Goal: Task Accomplishment & Management: Manage account settings

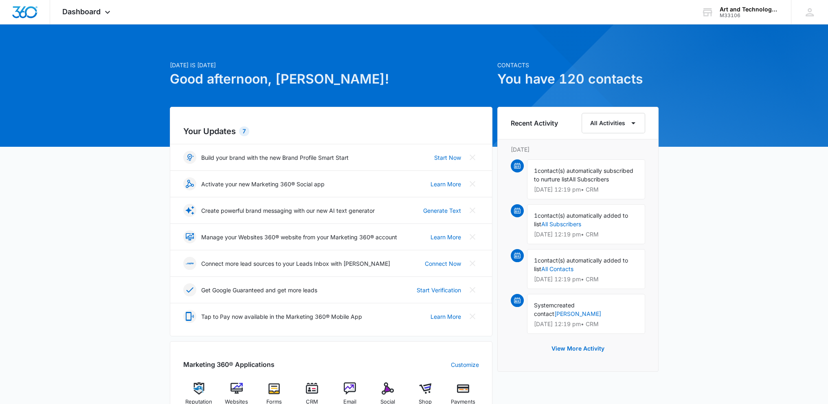
click at [582, 171] on span "contact(s) automatically subscribed to nurture list" at bounding box center [583, 174] width 99 height 15
click at [575, 181] on span "All Subscribers" at bounding box center [589, 179] width 40 height 7
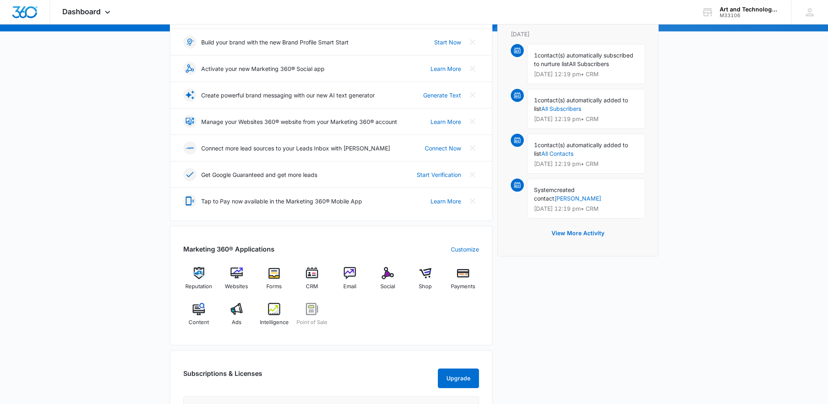
scroll to position [122, 0]
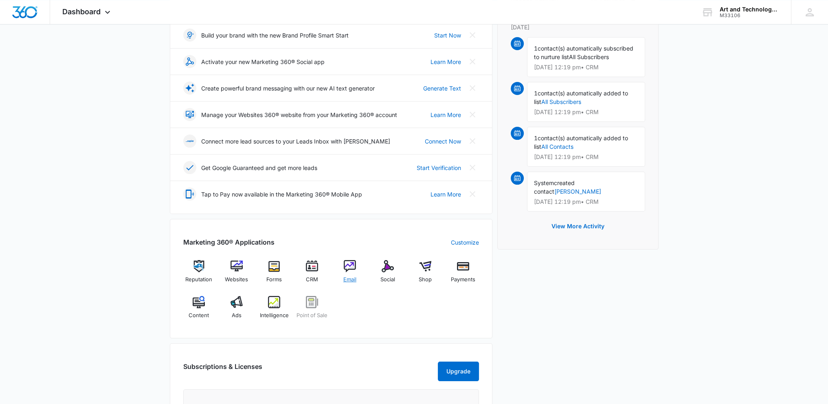
click at [350, 267] on img at bounding box center [350, 266] width 12 height 12
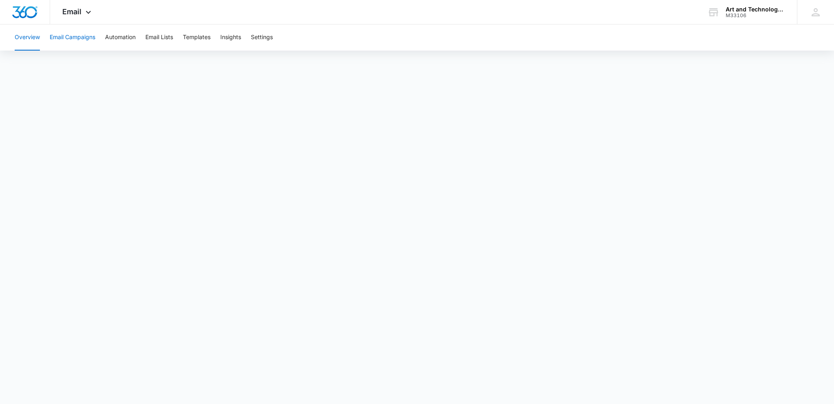
click at [86, 35] on button "Email Campaigns" at bounding box center [73, 37] width 46 height 26
click at [156, 37] on button "Email Lists" at bounding box center [159, 37] width 28 height 26
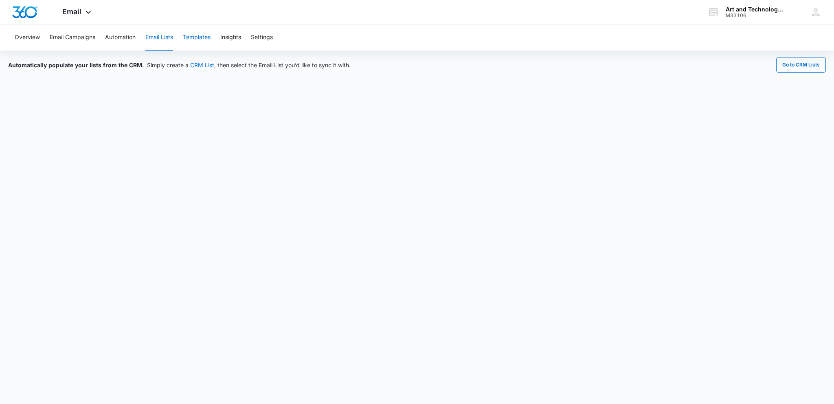
click at [200, 39] on button "Templates" at bounding box center [197, 37] width 28 height 26
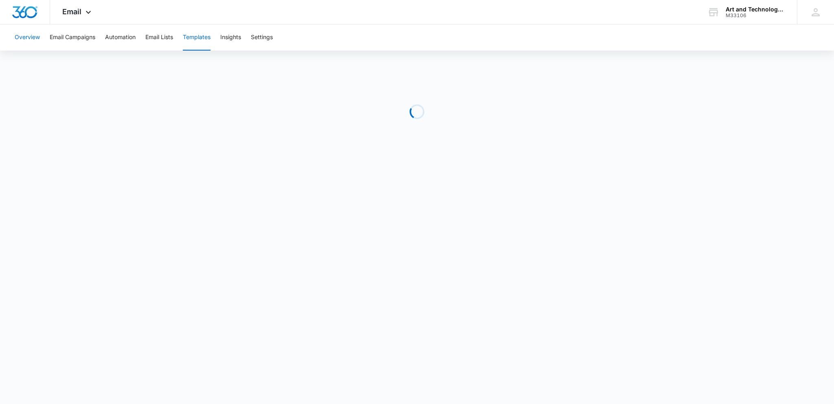
click at [32, 37] on button "Overview" at bounding box center [27, 37] width 25 height 26
click at [21, 36] on button "Overview" at bounding box center [27, 37] width 25 height 26
click at [86, 11] on icon at bounding box center [89, 14] width 10 height 10
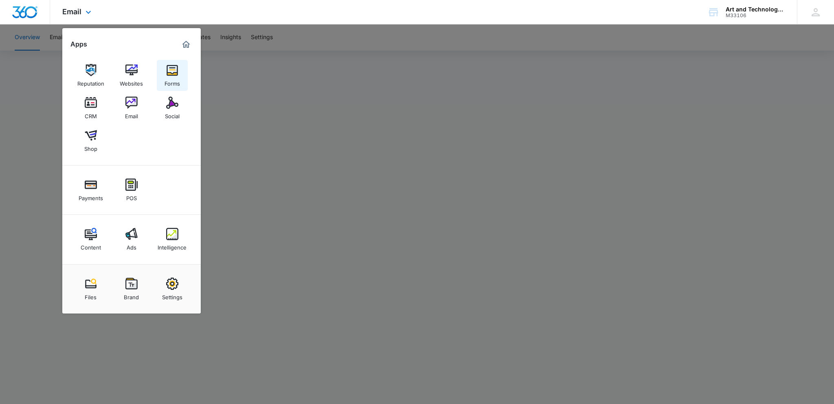
click at [170, 75] on img at bounding box center [172, 70] width 12 height 12
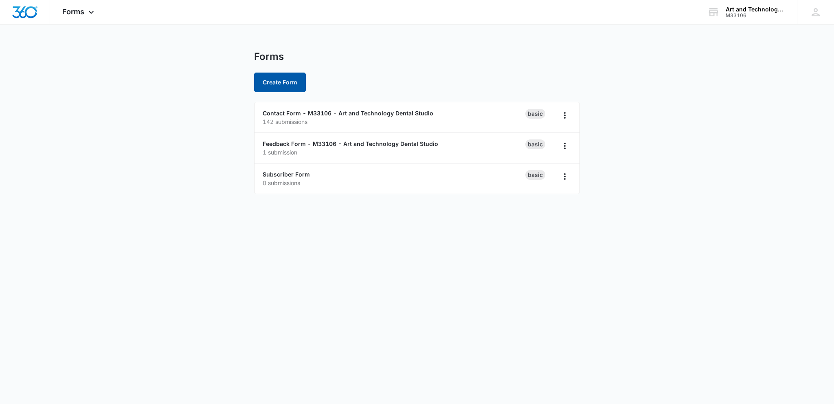
click at [288, 84] on button "Create Form" at bounding box center [280, 83] width 52 height 20
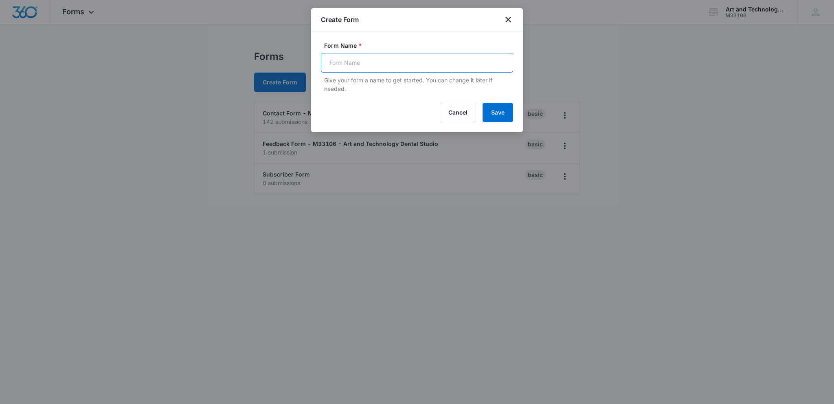
click at [383, 62] on input "Form Name *" at bounding box center [417, 63] width 192 height 20
type input "Rx"
click at [491, 109] on button "Save" at bounding box center [498, 113] width 31 height 20
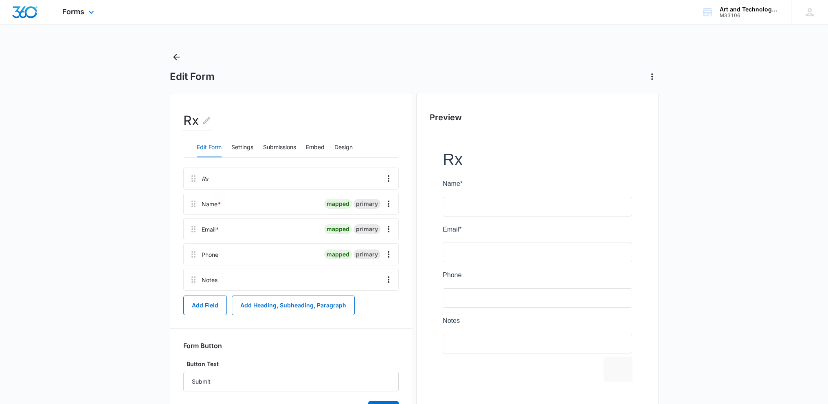
click at [24, 6] on img "Dashboard" at bounding box center [25, 12] width 26 height 12
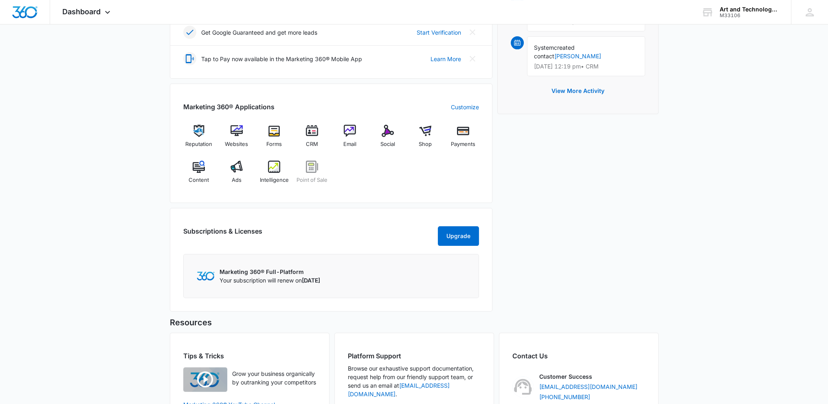
scroll to position [244, 0]
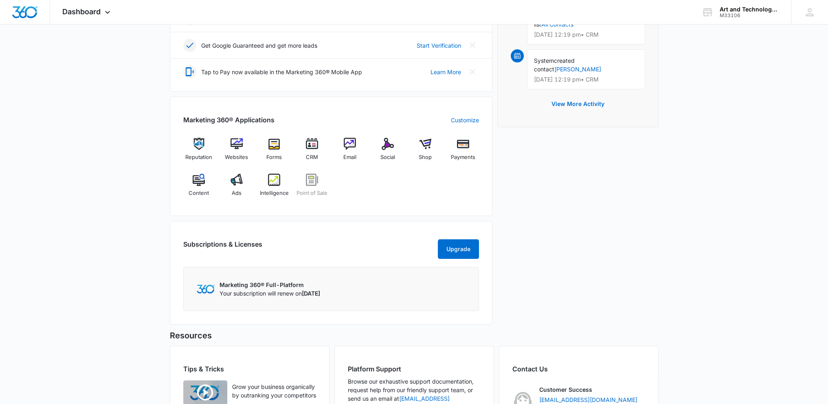
click at [250, 250] on h2 "Subscriptions & Licenses" at bounding box center [222, 247] width 79 height 16
click at [278, 284] on div "Marketing 360® Full-Platform Your subscription will renew on [DATE]" at bounding box center [331, 289] width 296 height 44
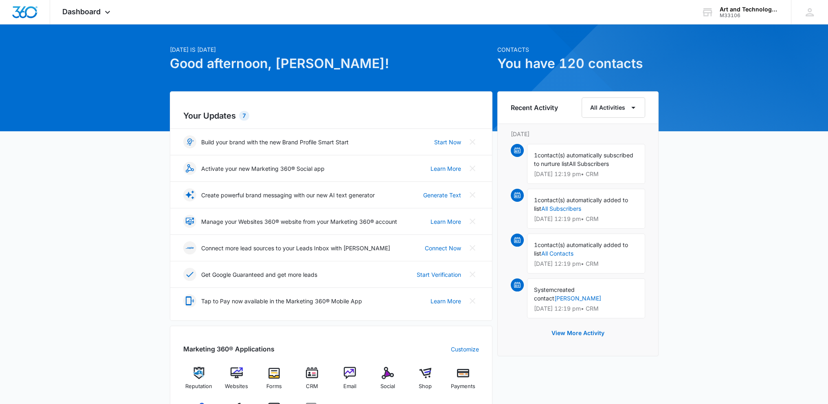
scroll to position [0, 0]
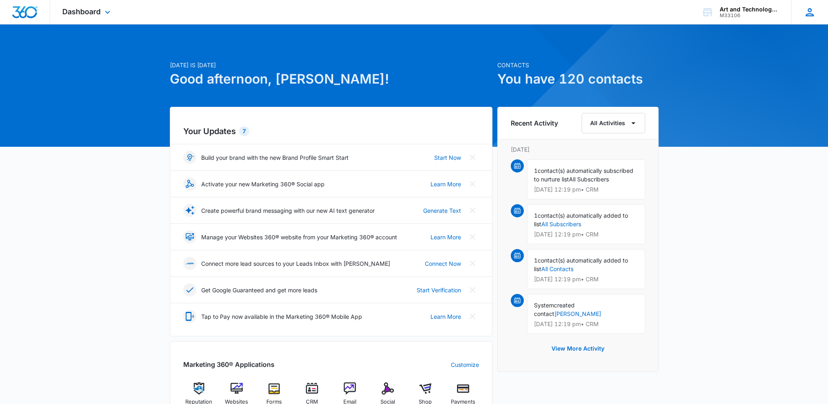
click at [810, 13] on icon at bounding box center [810, 12] width 12 height 12
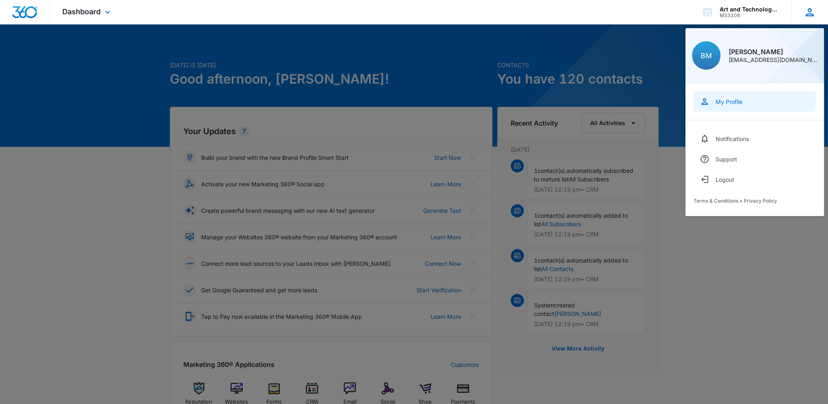
click at [727, 99] on div "My Profile" at bounding box center [729, 101] width 27 height 7
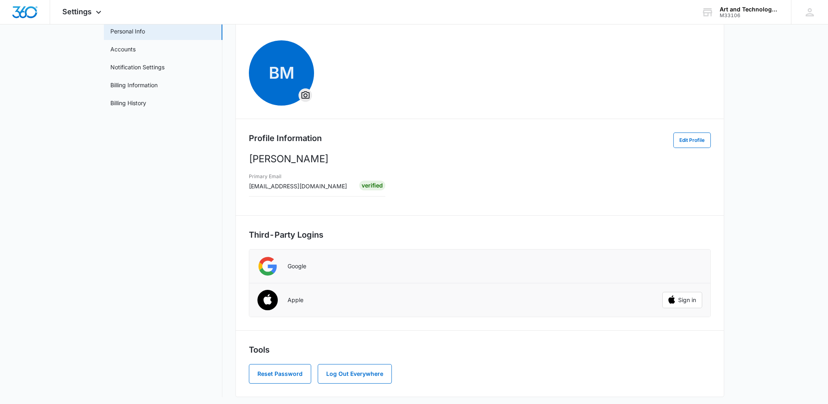
scroll to position [49, 0]
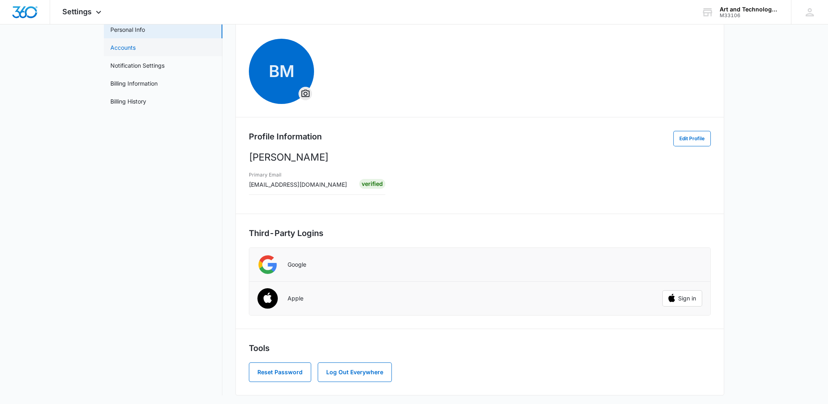
click at [131, 46] on link "Accounts" at bounding box center [122, 47] width 25 height 9
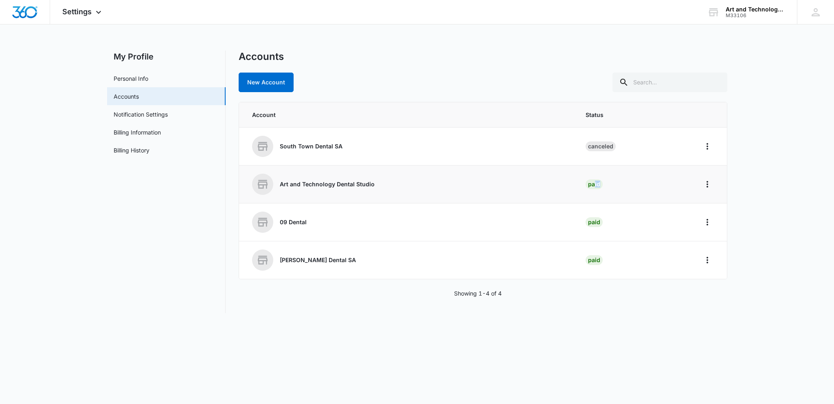
click at [601, 185] on td "Paid" at bounding box center [633, 184] width 115 height 38
click at [425, 176] on div "Art and Technology Dental Studio" at bounding box center [409, 184] width 314 height 21
click at [361, 196] on td "Art and Technology Dental Studio" at bounding box center [407, 184] width 337 height 38
click at [359, 194] on div "Art and Technology Dental Studio" at bounding box center [409, 184] width 314 height 21
click at [270, 189] on span at bounding box center [262, 184] width 21 height 21
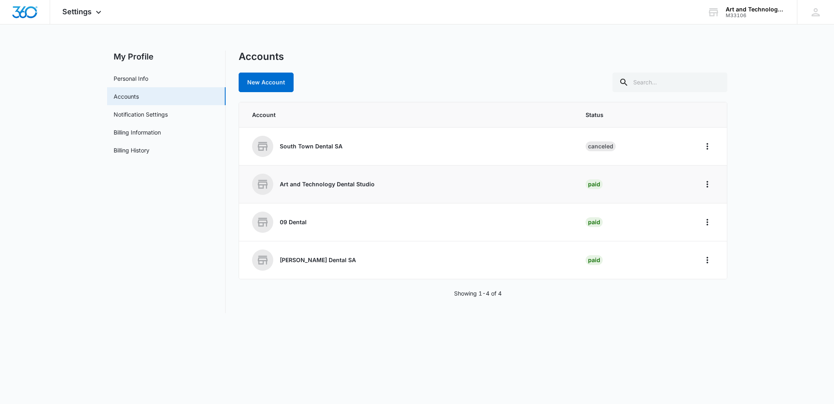
click at [267, 189] on icon at bounding box center [262, 184] width 13 height 13
click at [150, 113] on link "Notification Settings" at bounding box center [141, 114] width 54 height 9
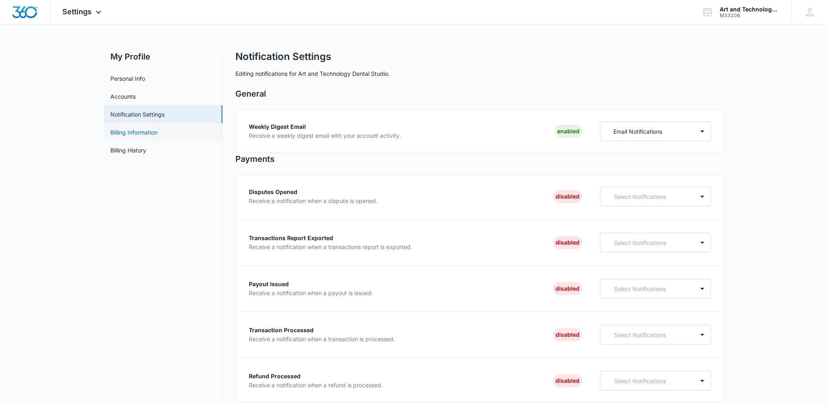
click at [158, 130] on link "Billing Information" at bounding box center [133, 132] width 47 height 9
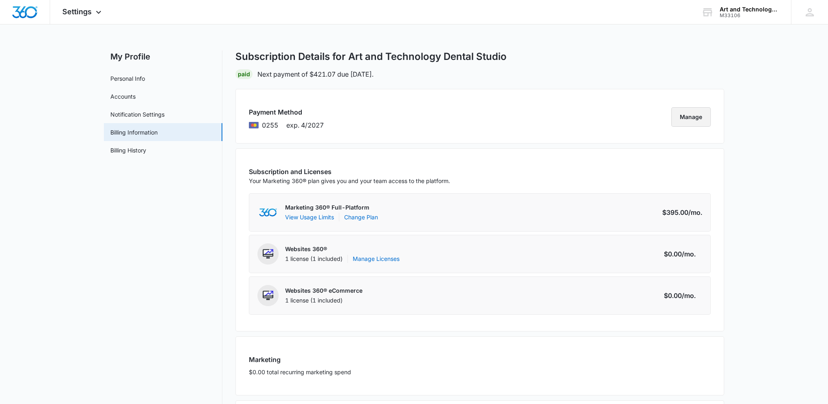
click at [693, 119] on button "Manage" at bounding box center [691, 117] width 40 height 20
